Goal: Task Accomplishment & Management: Manage account settings

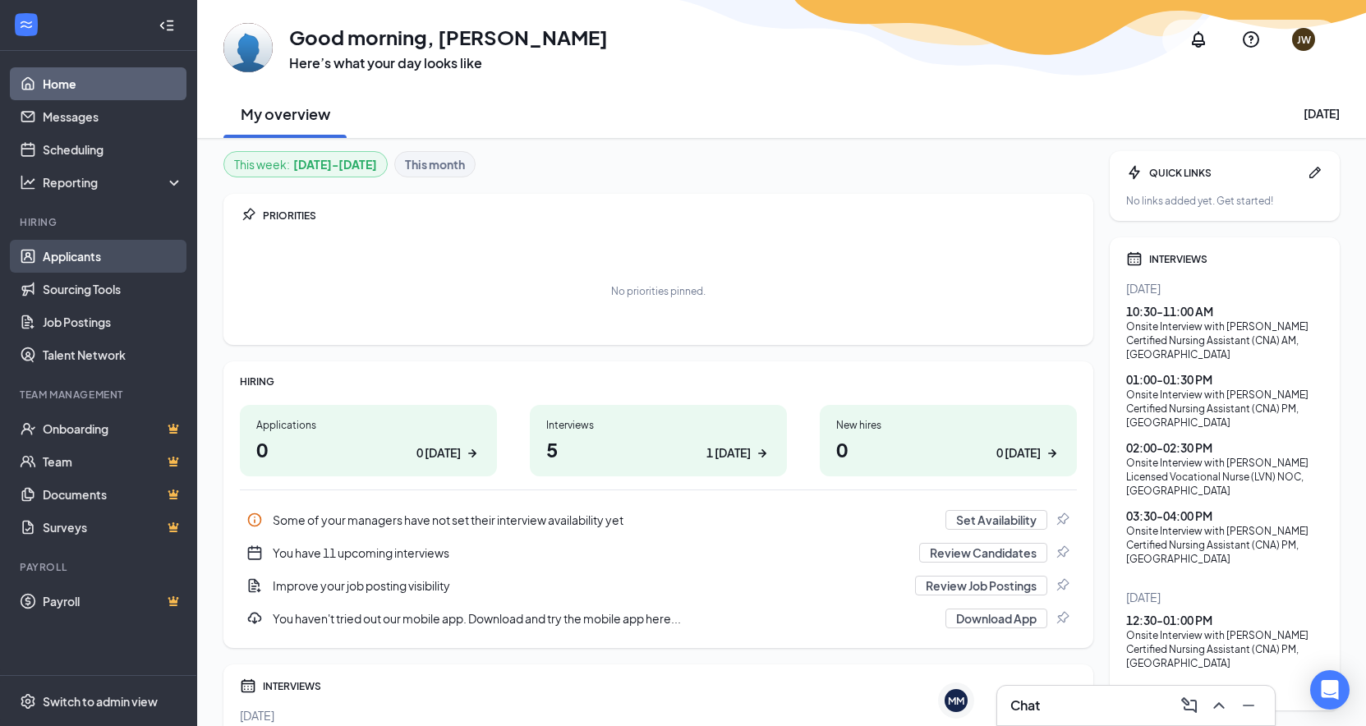
click at [77, 260] on link "Applicants" at bounding box center [113, 256] width 141 height 33
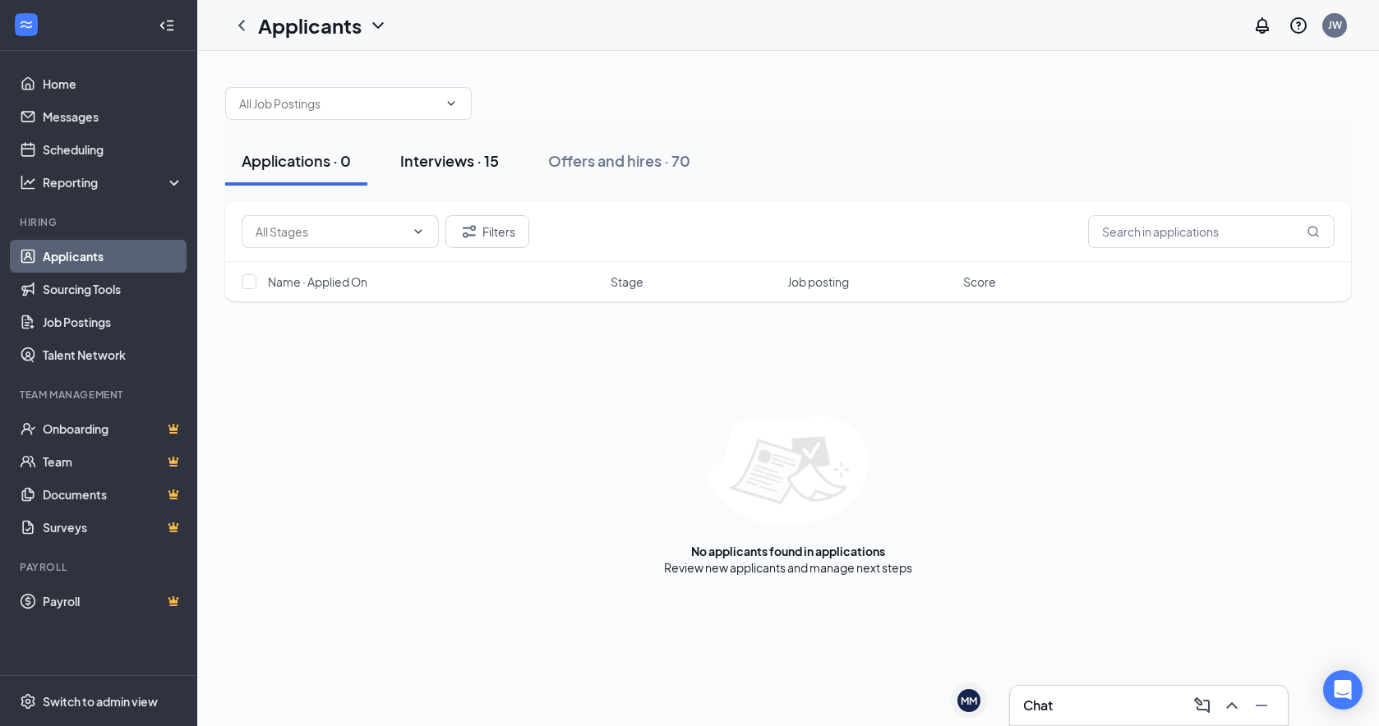
click at [428, 162] on div "Interviews · 15" at bounding box center [449, 160] width 99 height 21
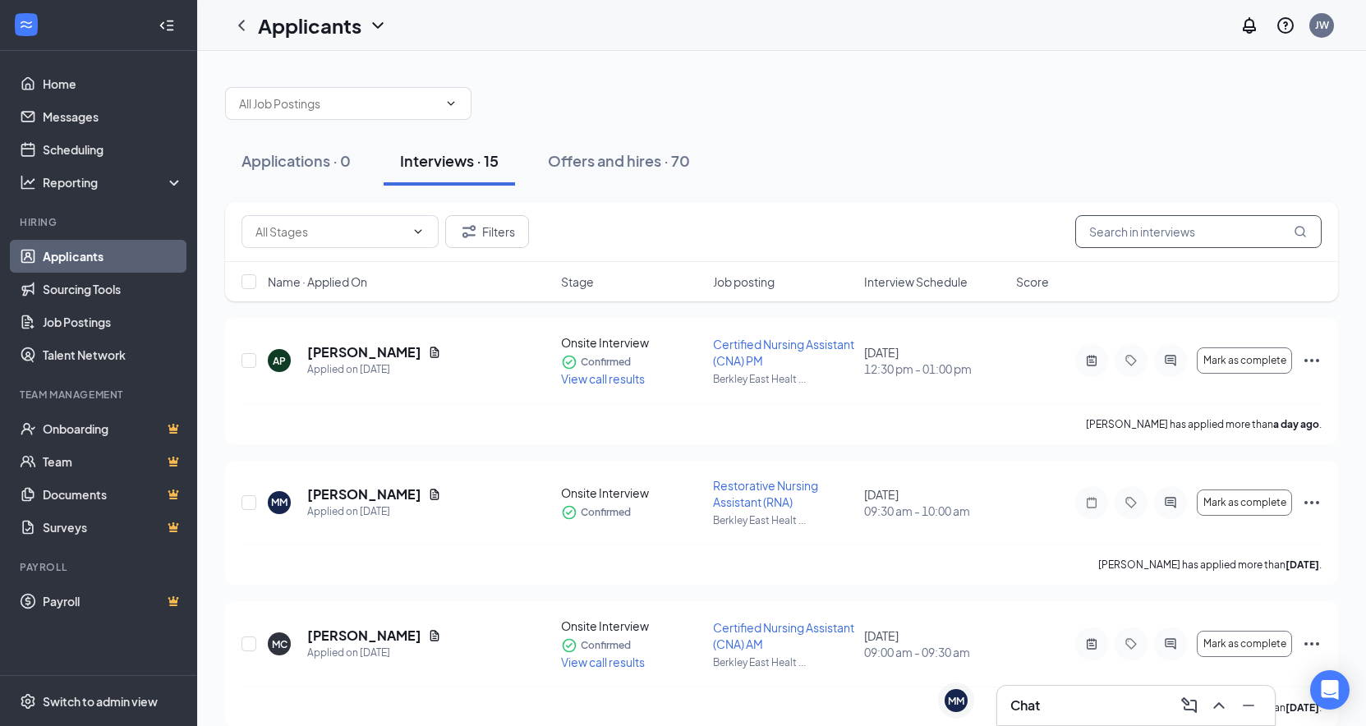
click at [1135, 229] on input "text" at bounding box center [1199, 231] width 246 height 33
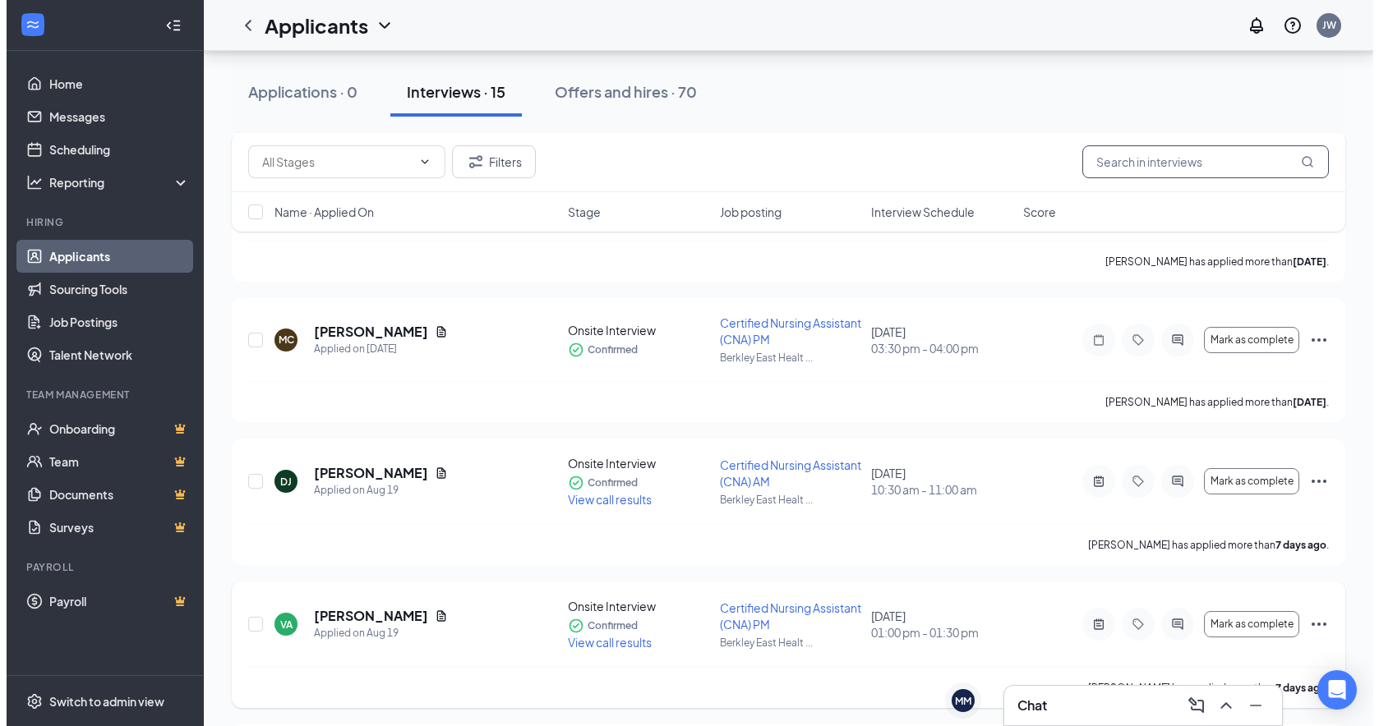
scroll to position [822, 0]
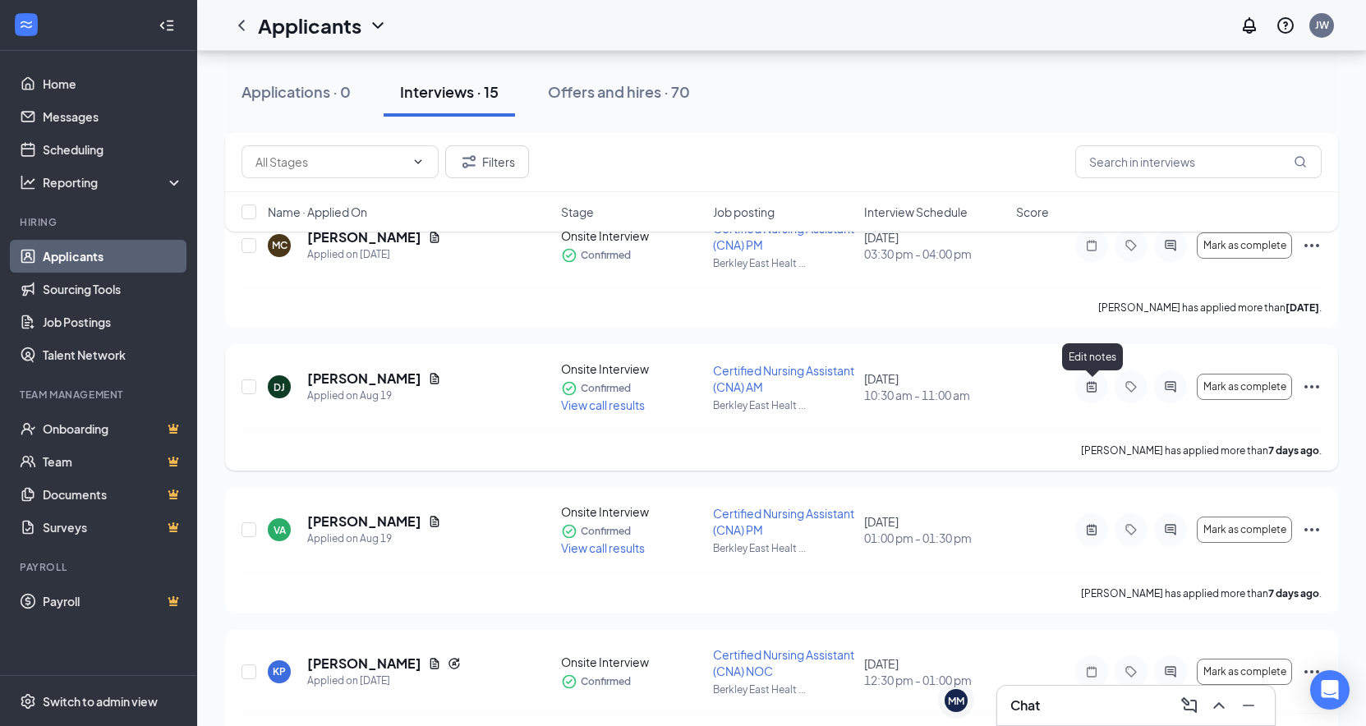
click at [1089, 385] on icon "ActiveNote" at bounding box center [1092, 386] width 20 height 13
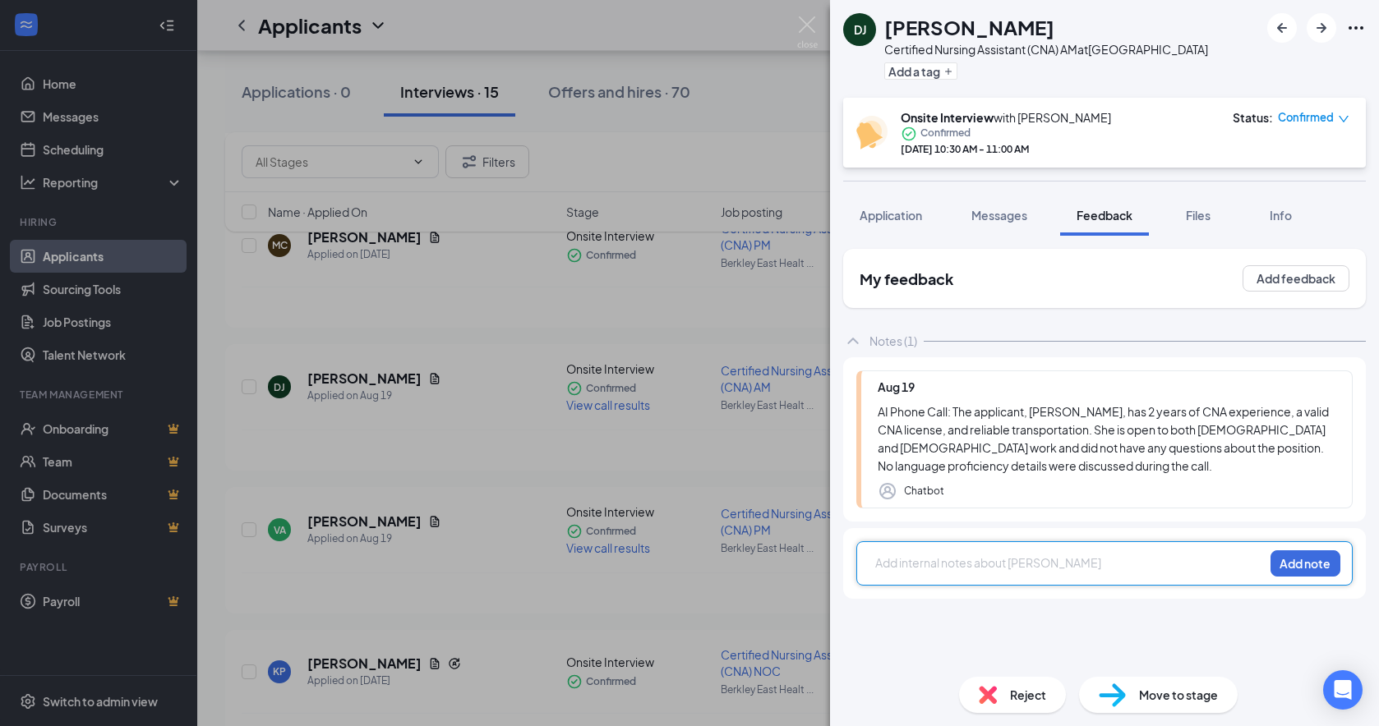
click at [973, 572] on div at bounding box center [1069, 563] width 387 height 17
click at [1292, 577] on button "Add note" at bounding box center [1305, 564] width 70 height 26
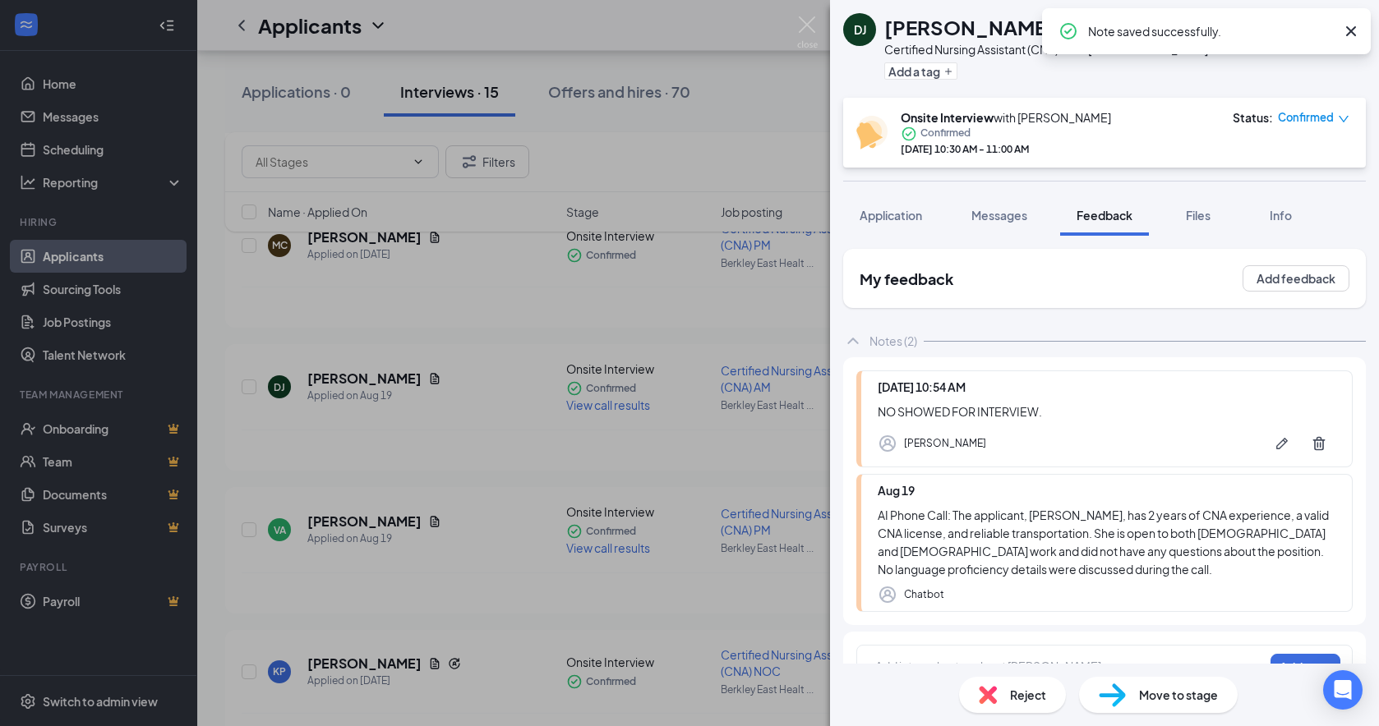
click at [1016, 695] on span "Reject" at bounding box center [1028, 695] width 36 height 18
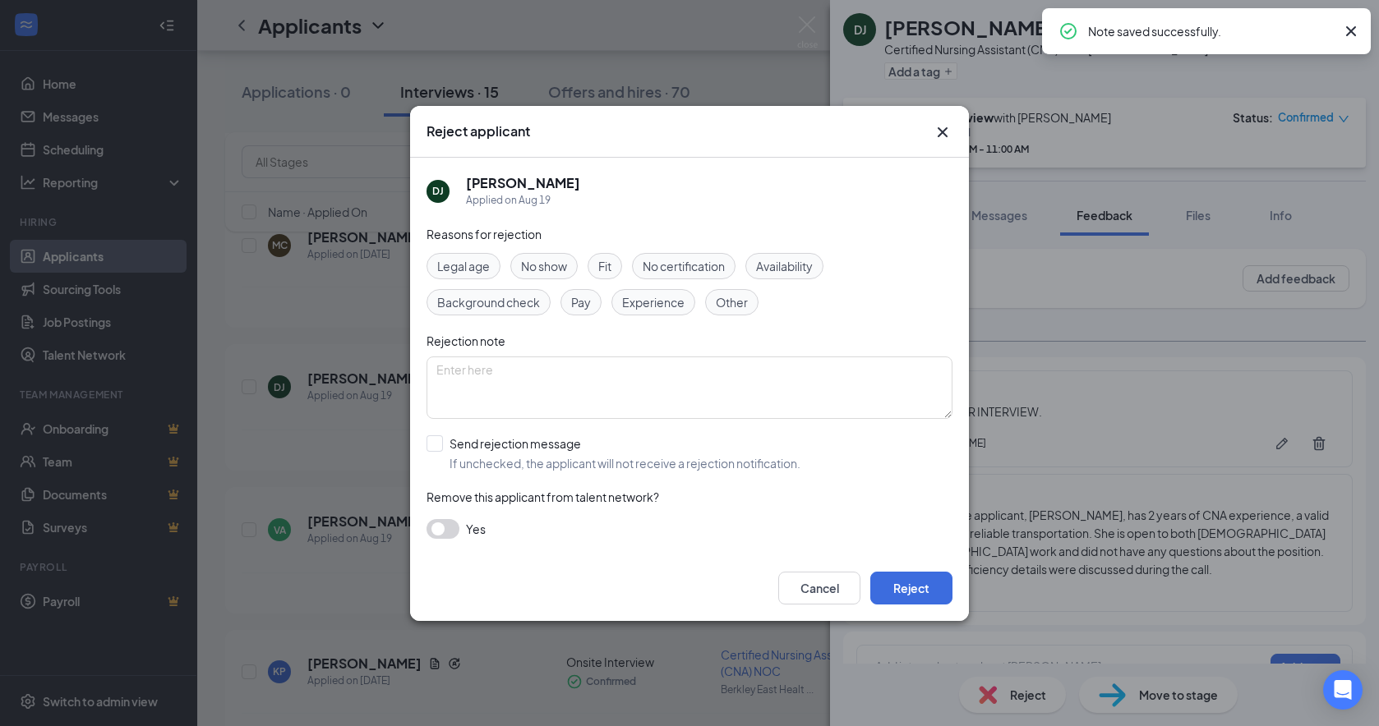
click at [567, 269] on span "No show" at bounding box center [544, 266] width 46 height 18
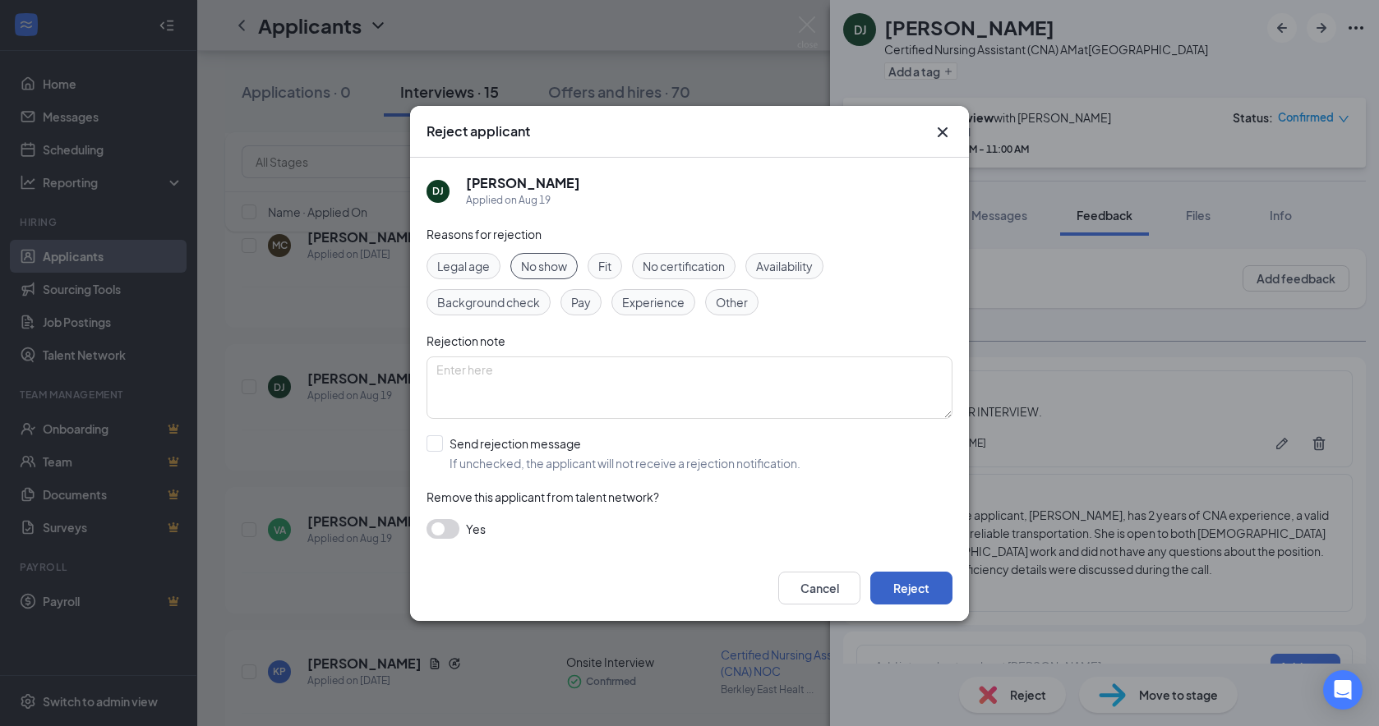
click at [934, 583] on button "Reject" at bounding box center [911, 588] width 82 height 33
